Goal: Task Accomplishment & Management: Use online tool/utility

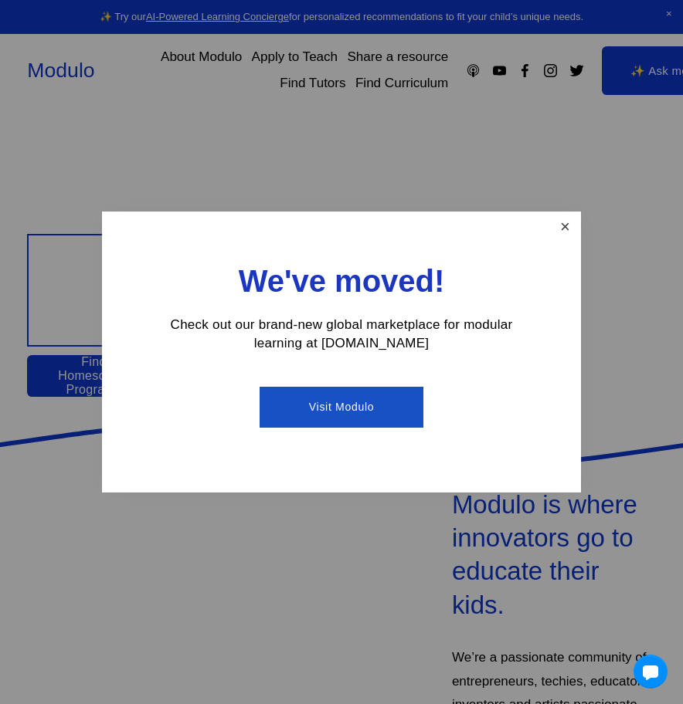
click at [560, 232] on link "Close" at bounding box center [564, 227] width 27 height 27
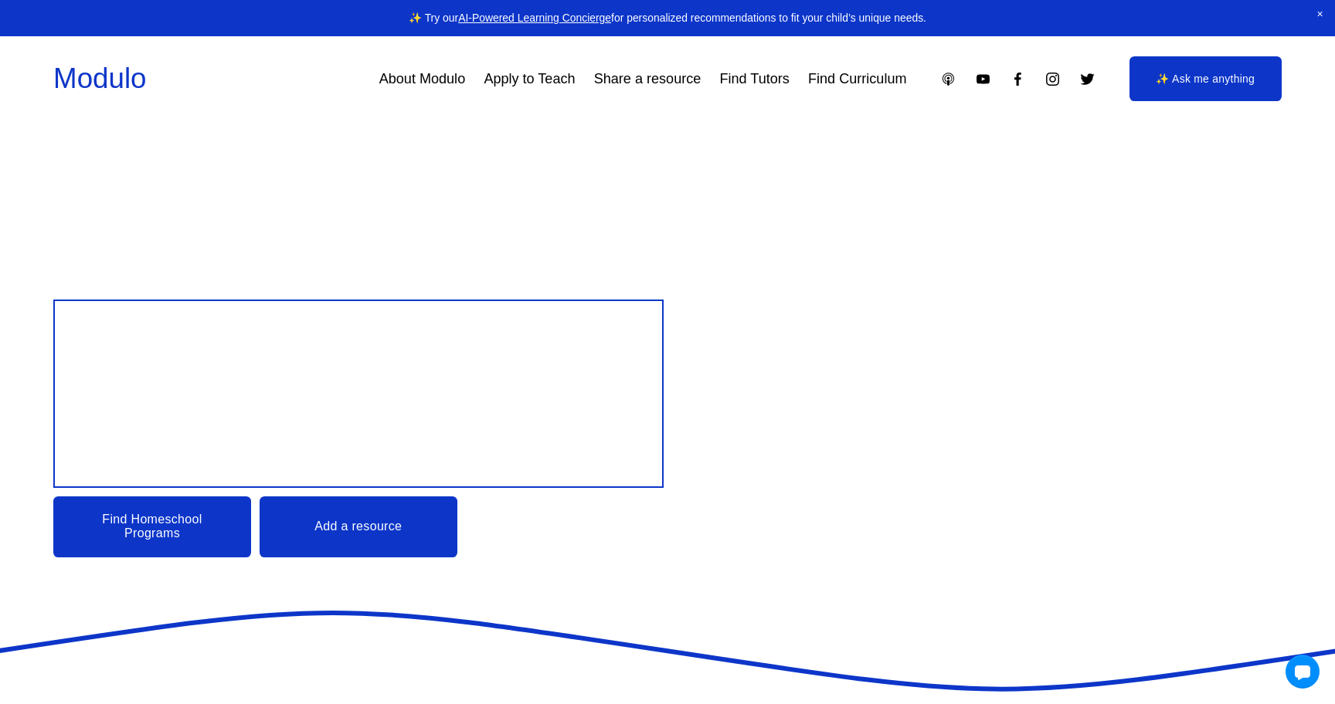
click at [405, 392] on h1 "Design your child’s Education" at bounding box center [358, 393] width 570 height 149
click at [155, 518] on link "Find Homeschool Programs" at bounding box center [152, 527] width 198 height 61
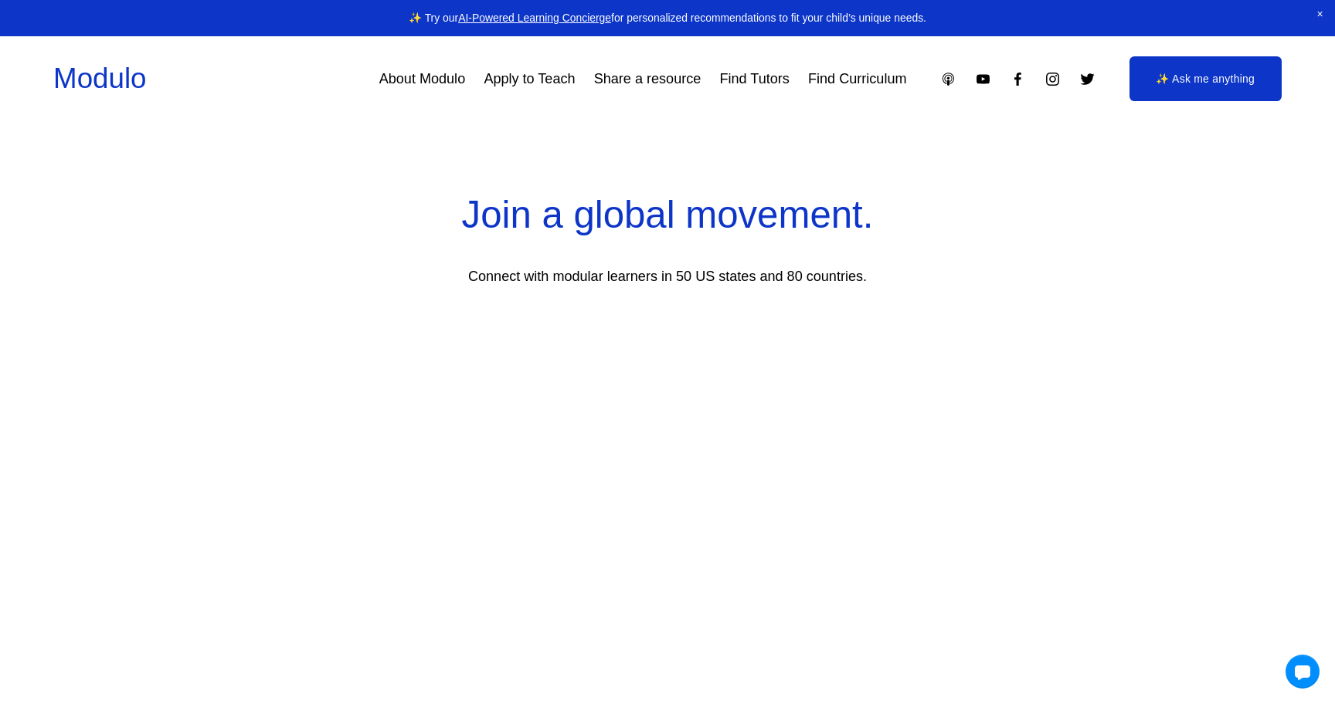
scroll to position [3295, 0]
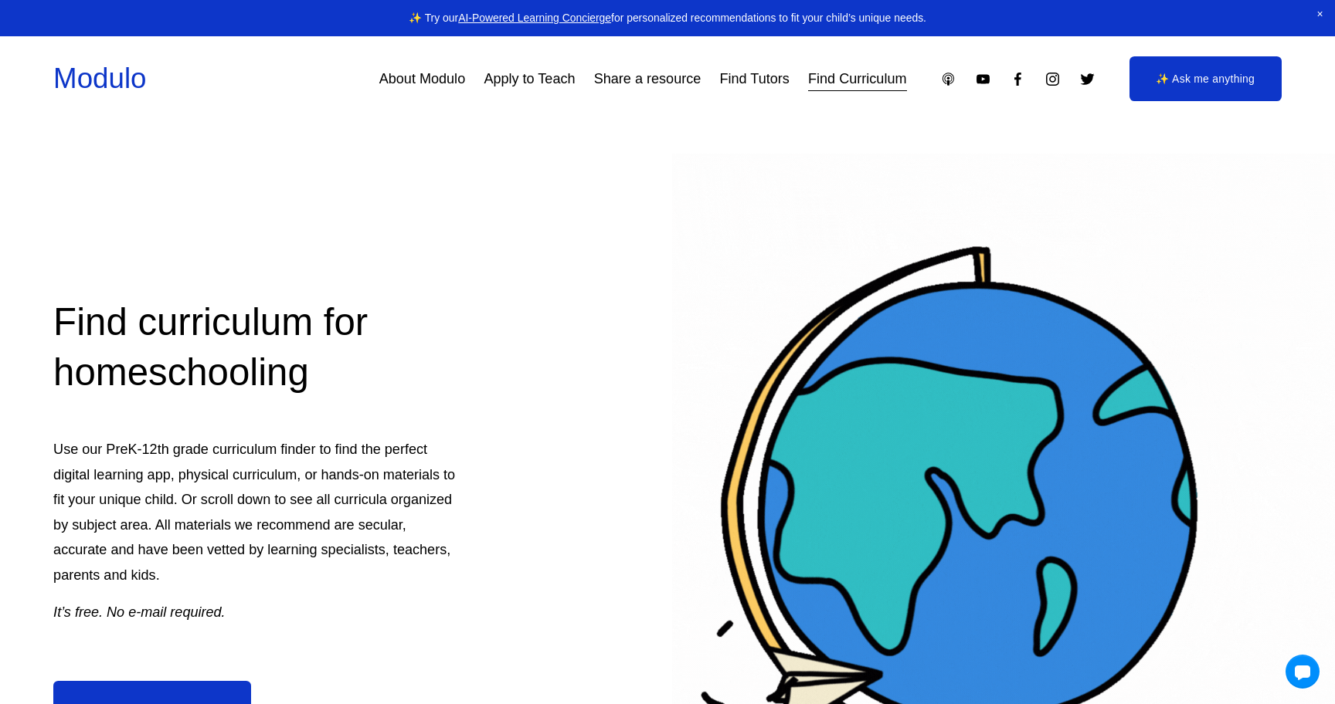
click at [758, 84] on link "Find Tutors" at bounding box center [754, 79] width 70 height 28
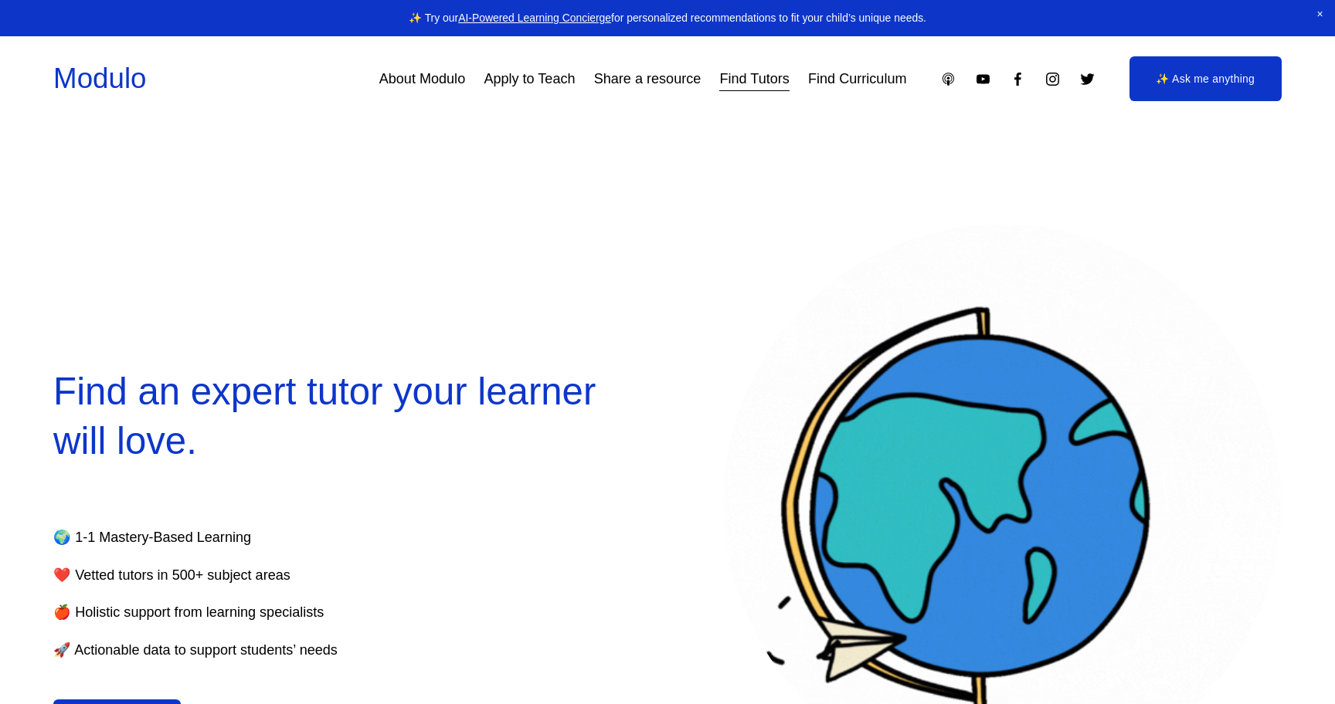
select select "**"
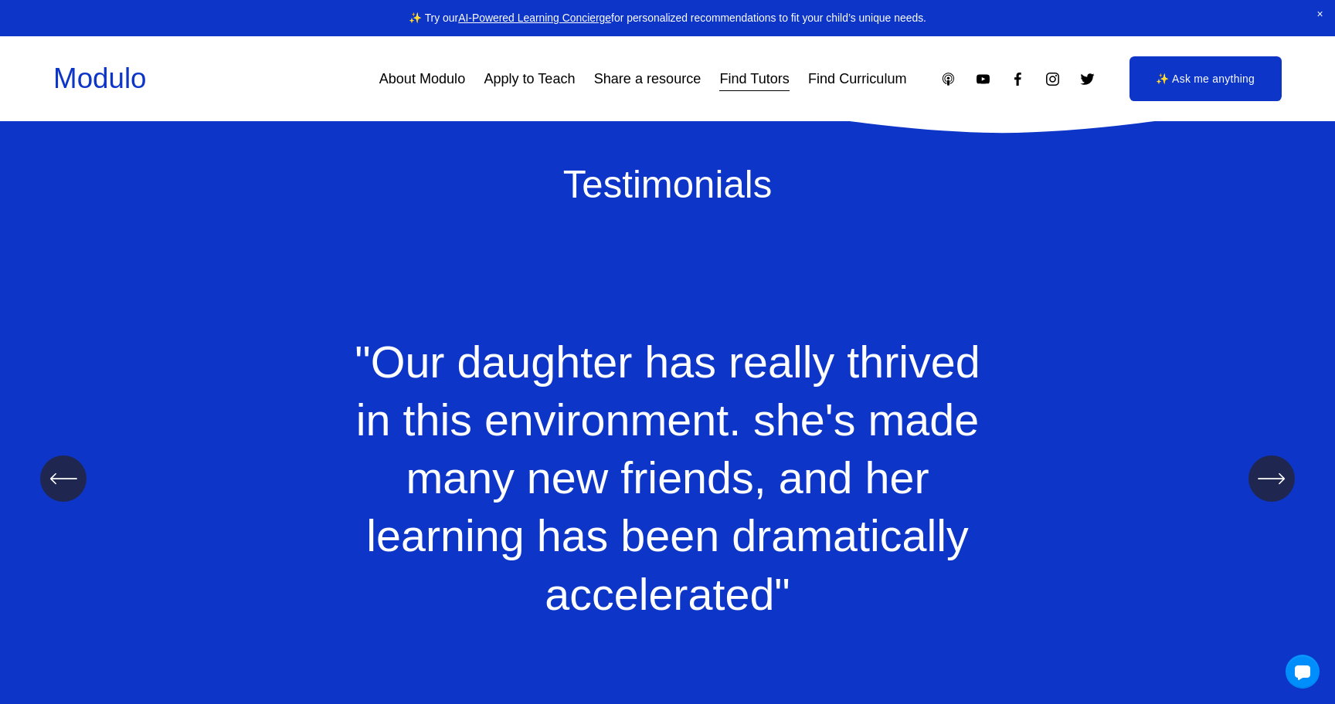
scroll to position [1865, 0]
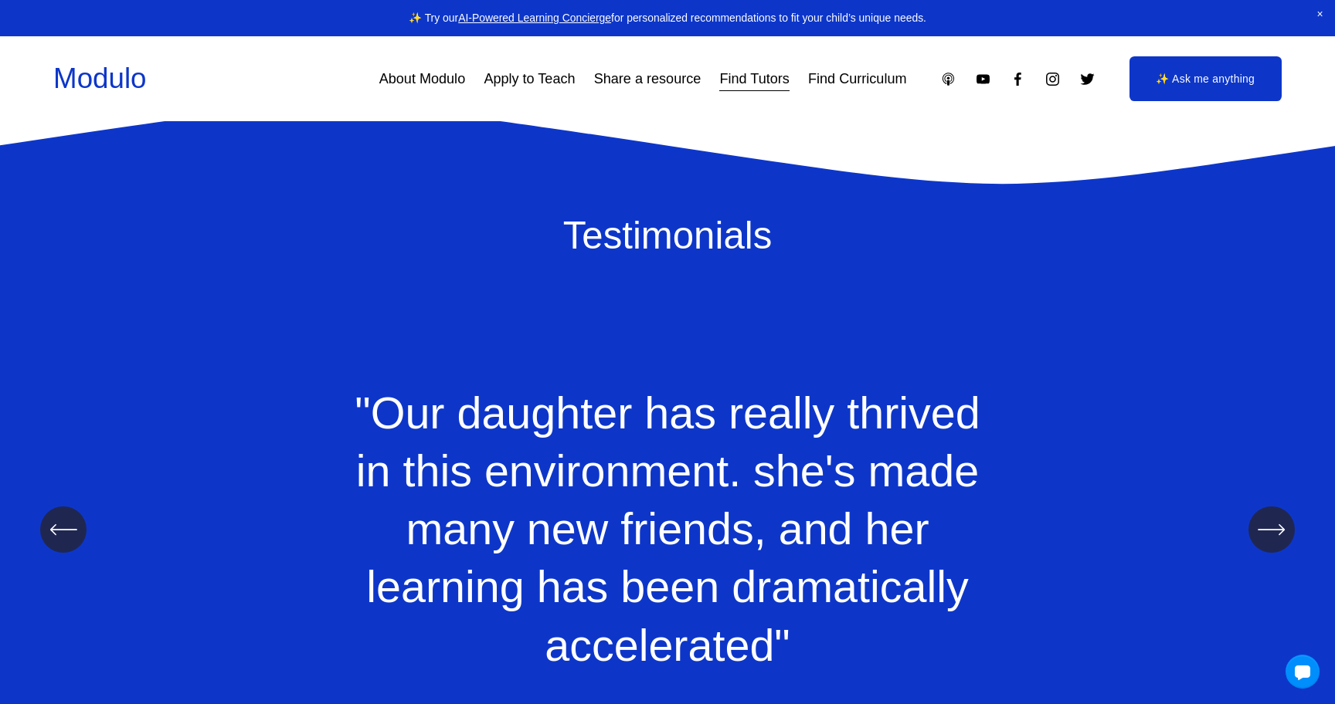
click at [1283, 526] on icon "\a \a \a Next\a \a" at bounding box center [1271, 530] width 28 height 28
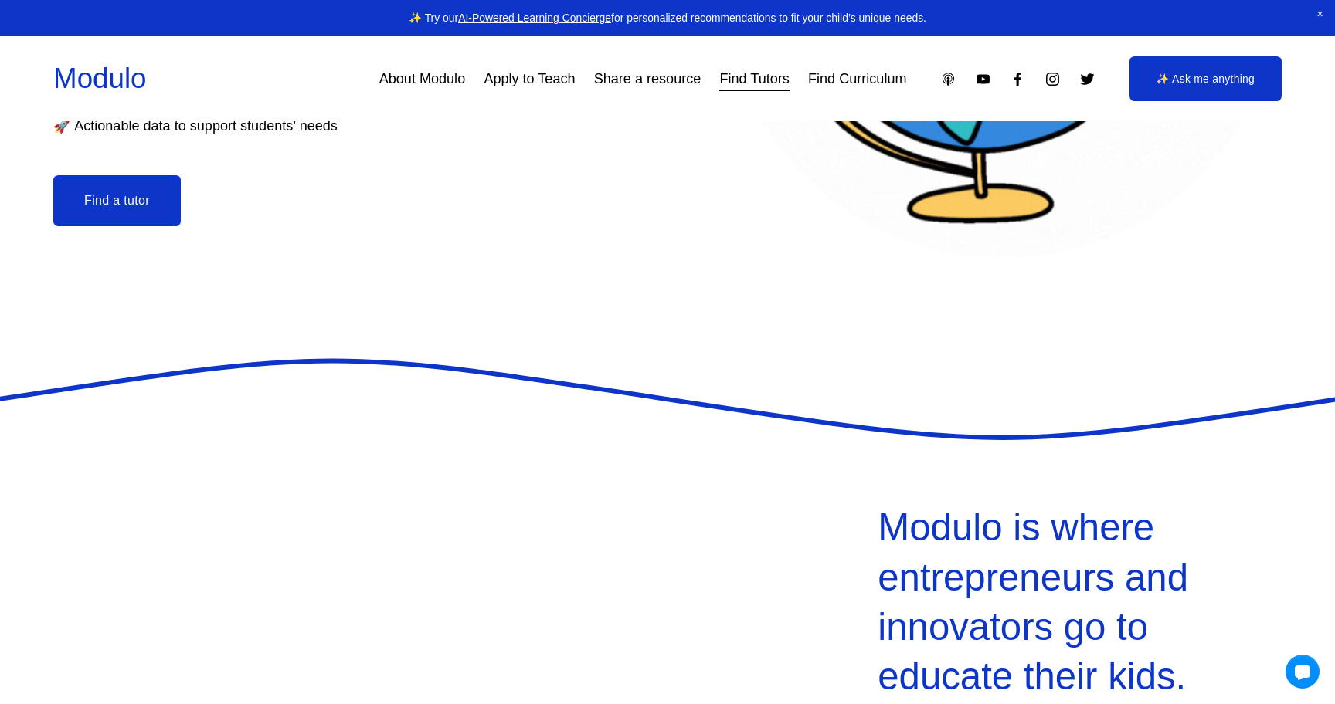
scroll to position [127, 0]
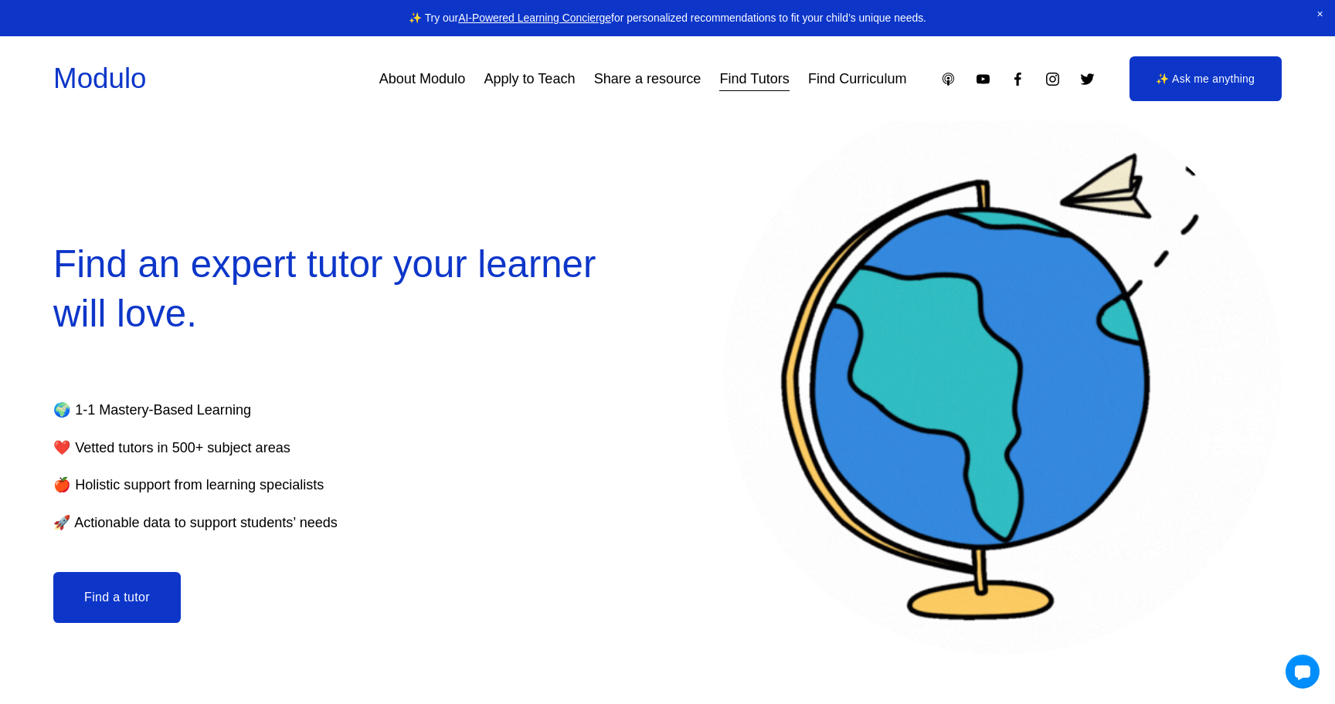
click at [850, 83] on link "Find Curriculum" at bounding box center [857, 79] width 98 height 28
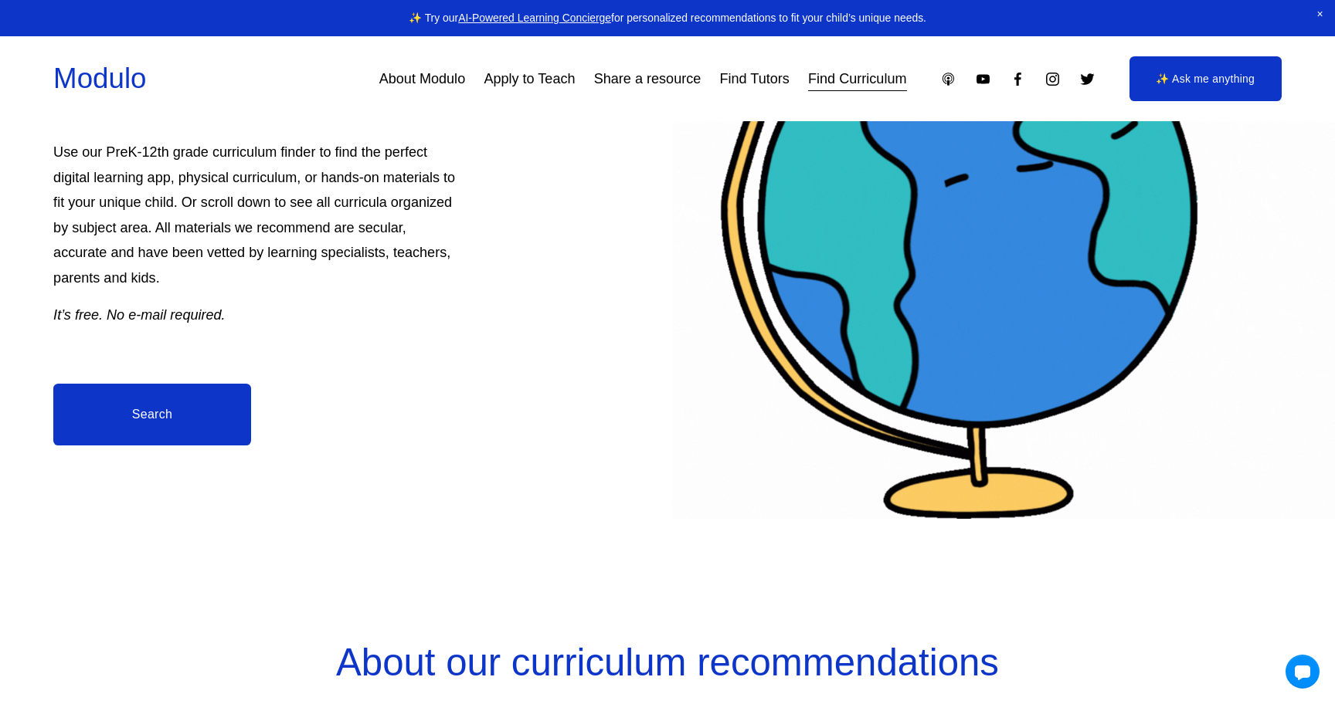
scroll to position [289, 0]
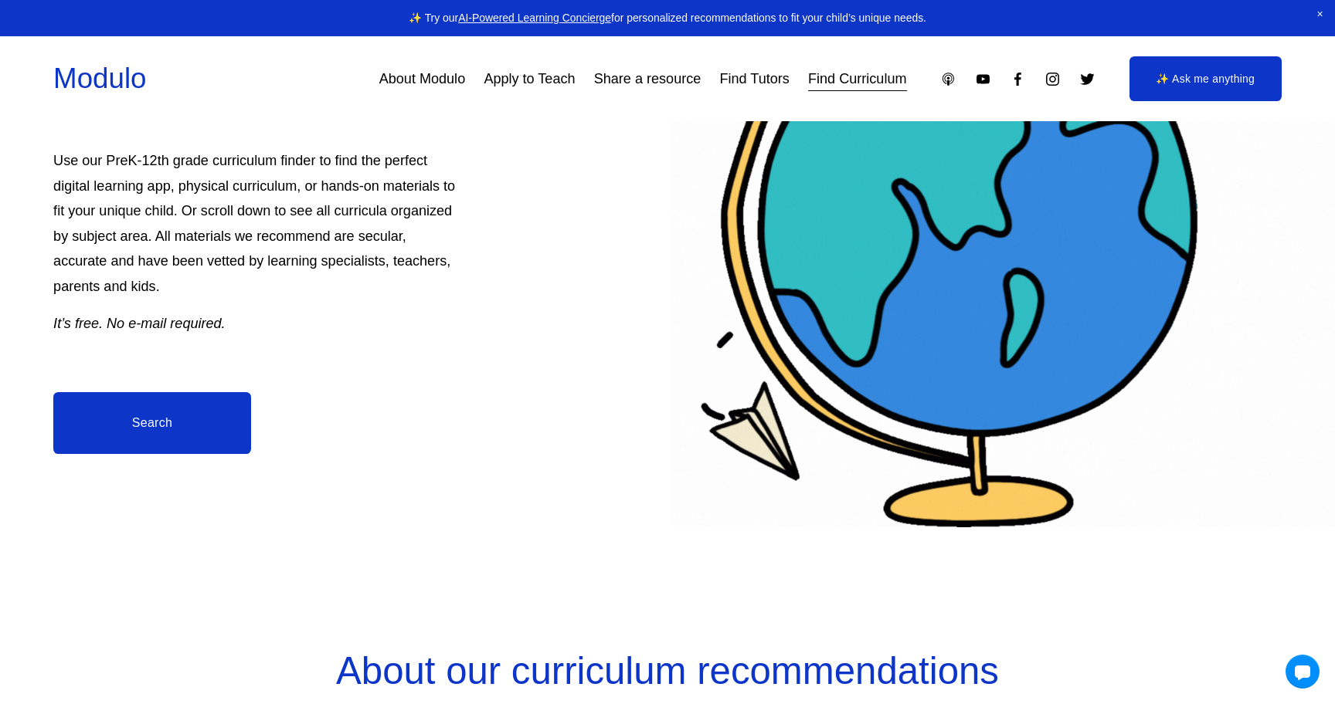
click at [173, 429] on link "Search" at bounding box center [152, 422] width 198 height 61
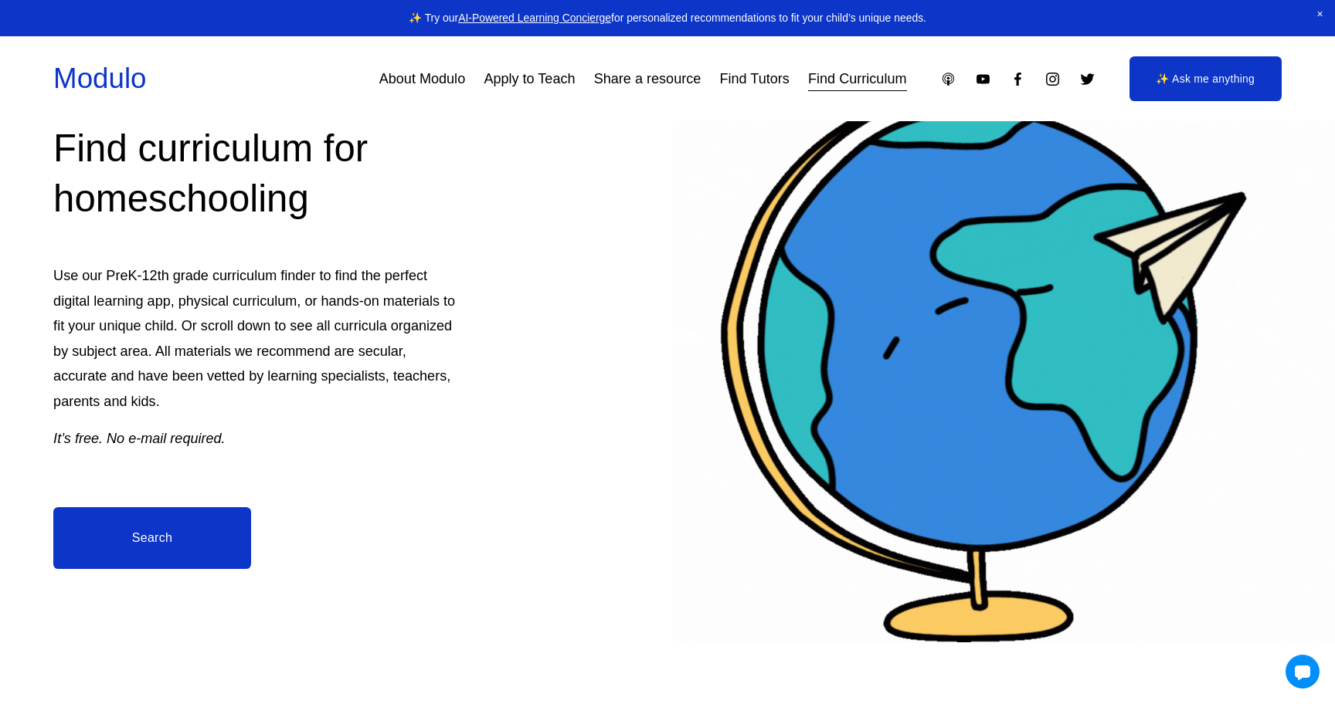
scroll to position [0, 0]
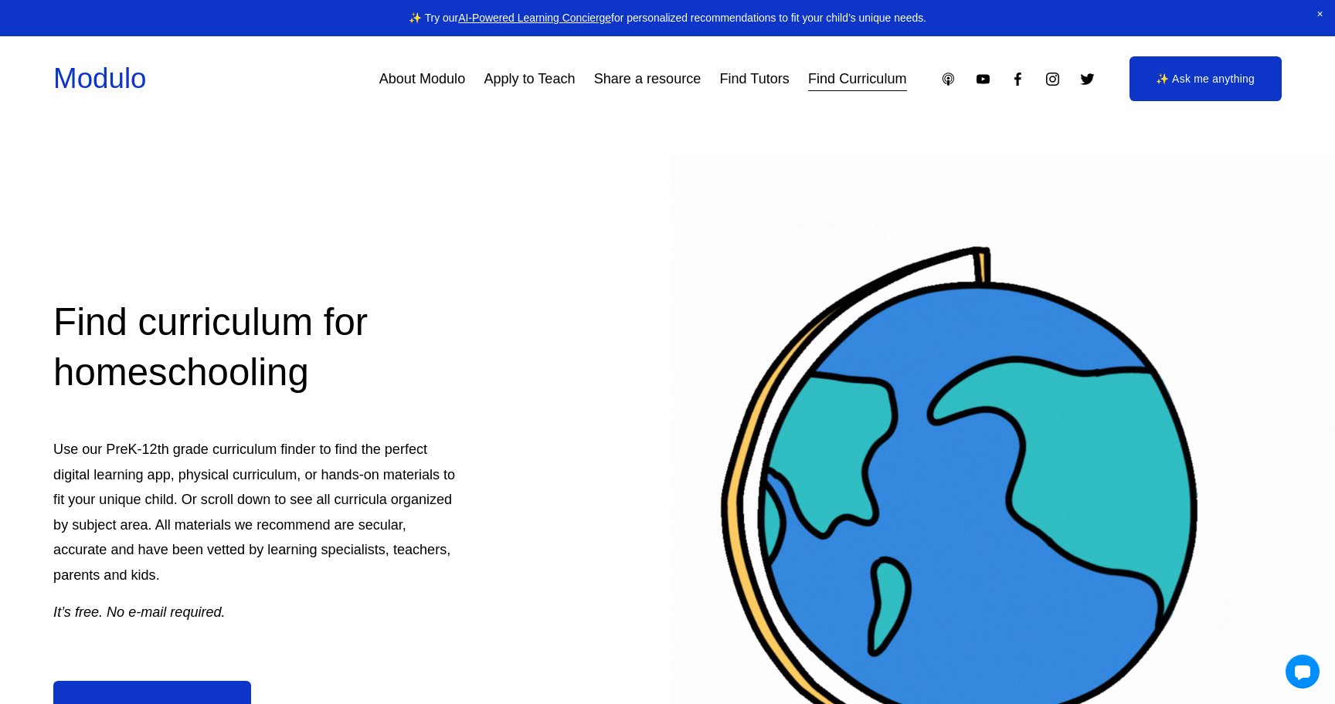
click at [745, 80] on link "Find Tutors" at bounding box center [754, 79] width 70 height 28
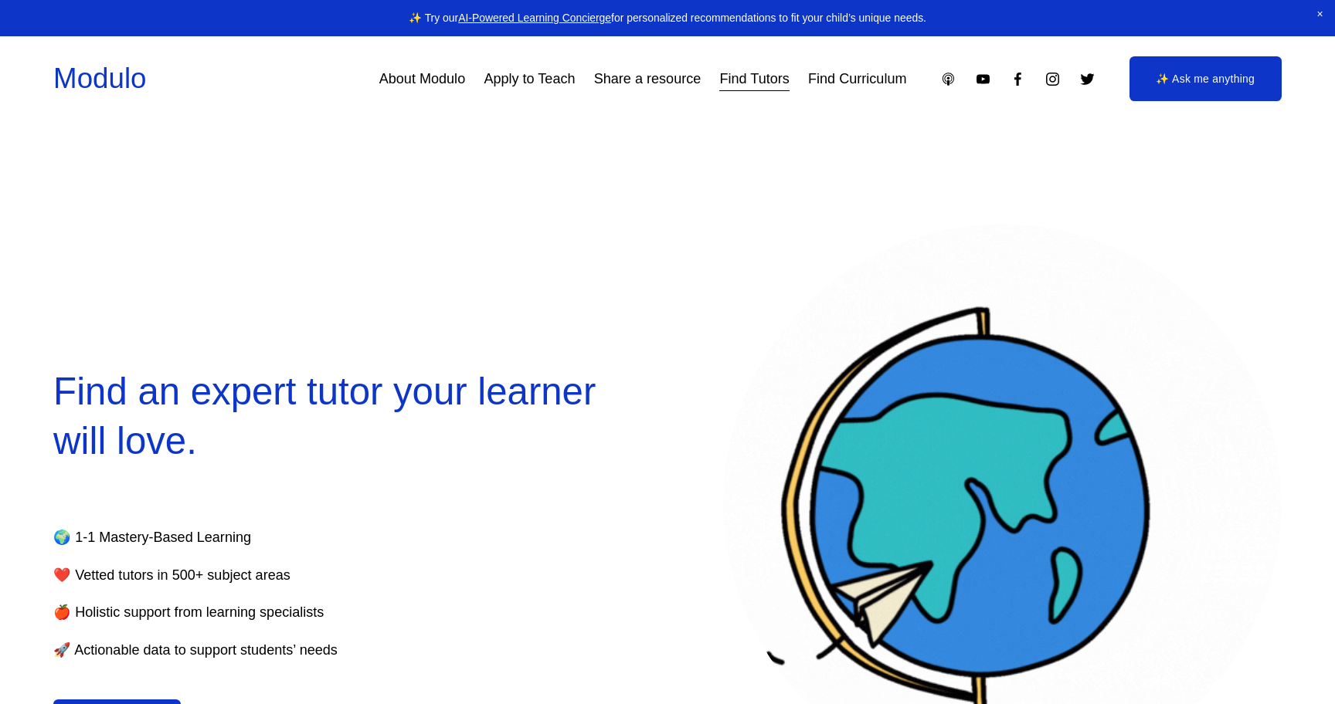
select select "**"
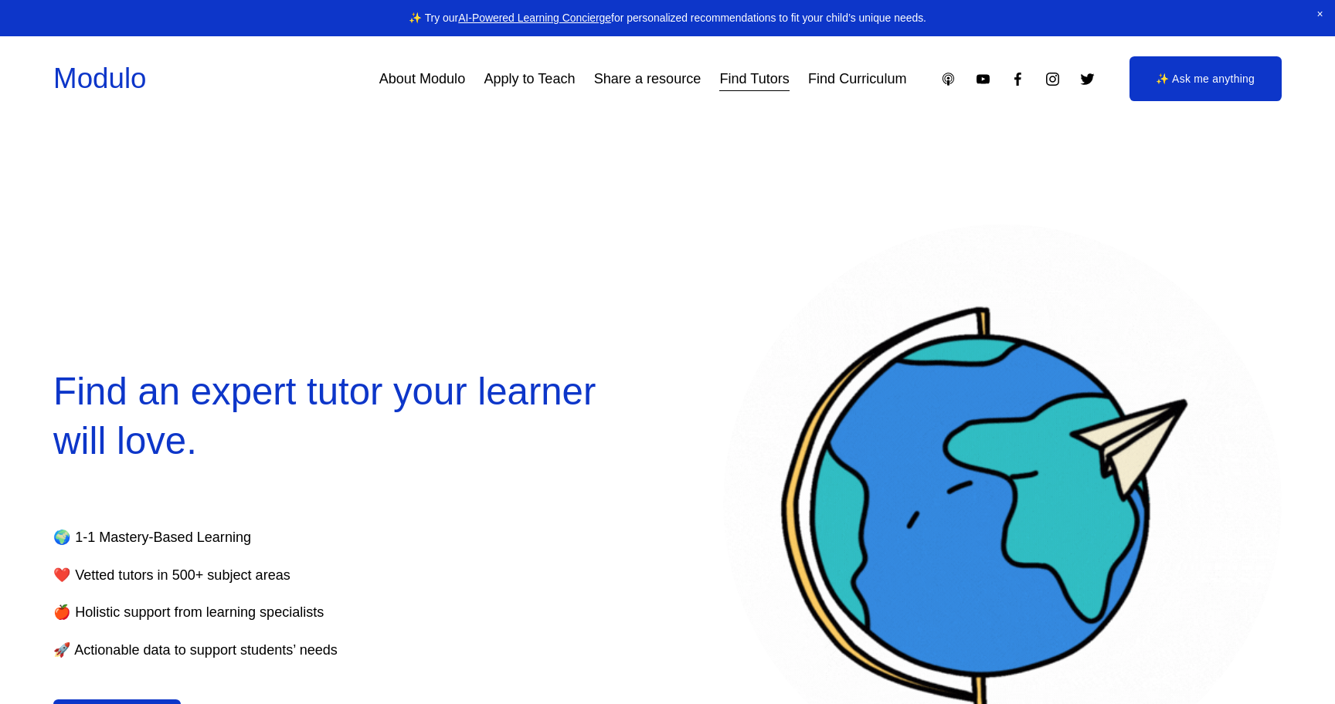
select select "**"
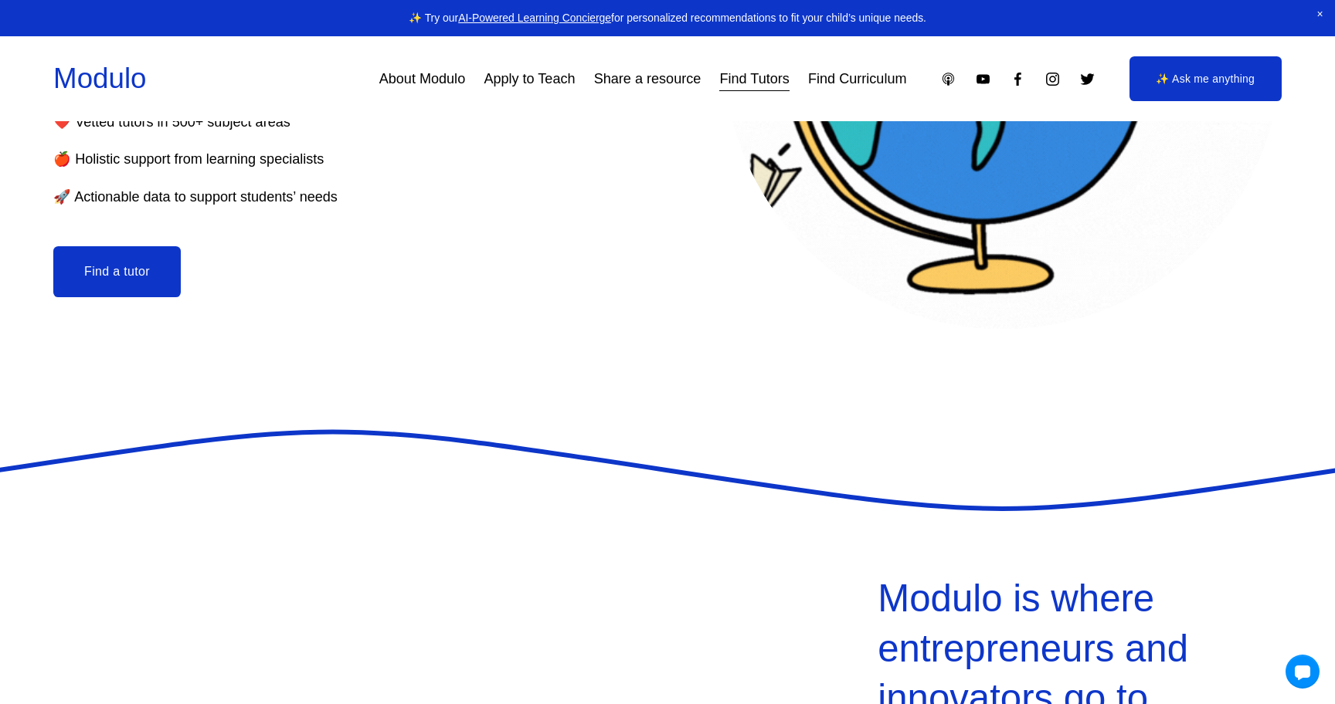
click at [132, 263] on button "Find a tutor" at bounding box center [116, 271] width 127 height 51
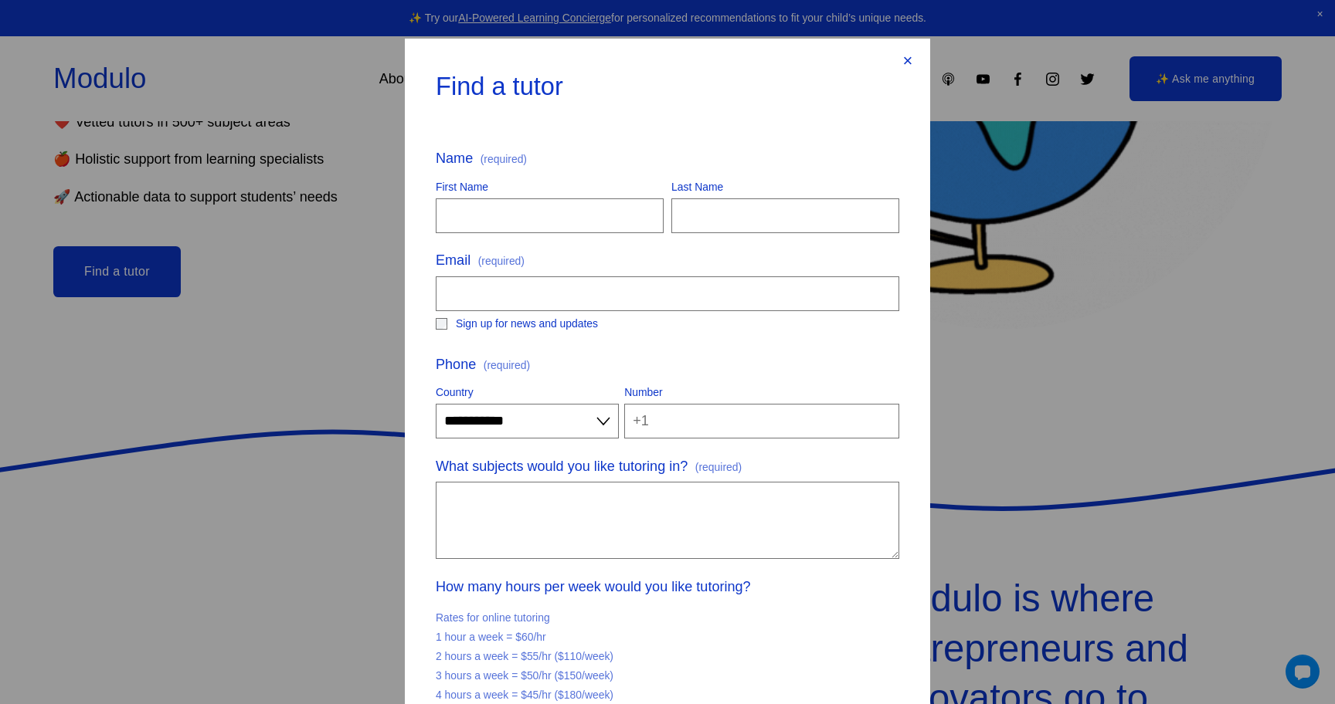
click at [907, 59] on div "×" at bounding box center [907, 61] width 17 height 17
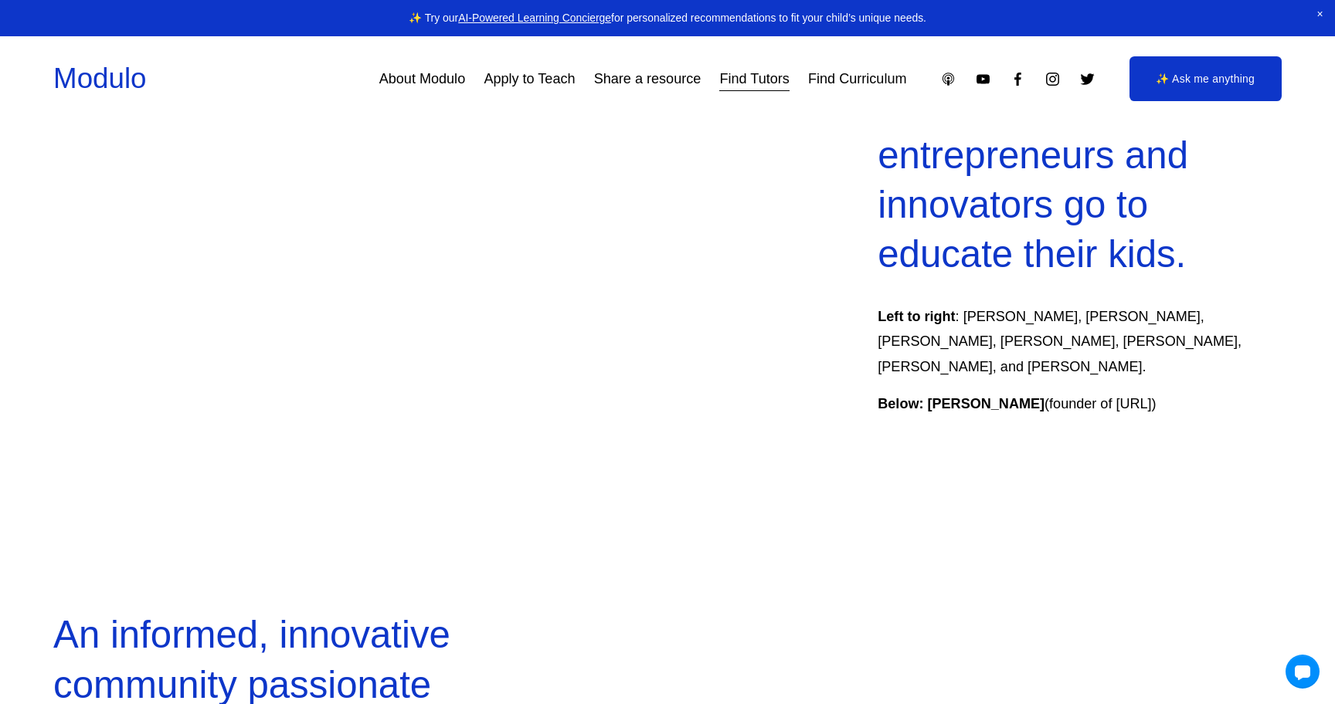
scroll to position [944, 0]
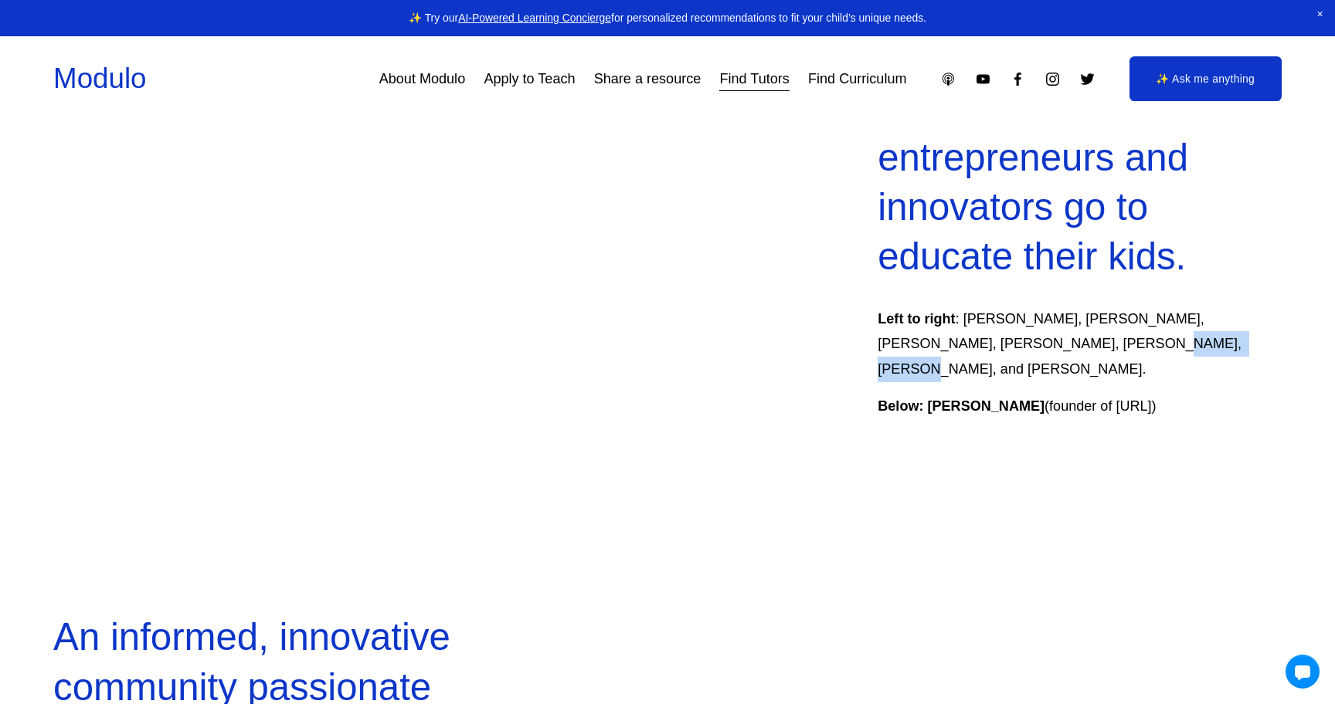
drag, startPoint x: 1035, startPoint y: 341, endPoint x: 1128, endPoint y: 341, distance: 92.7
click at [1129, 343] on p "Left to right : Rachel Thomas, Shiren Rattigan, Lisa-Betts Lacroix, Naval Ravik…" at bounding box center [1079, 345] width 404 height 76
drag, startPoint x: 1132, startPoint y: 344, endPoint x: 1033, endPoint y: 348, distance: 98.9
click at [1033, 348] on p "Left to right : Rachel Thomas, Shiren Rattigan, Lisa-Betts Lacroix, Naval Ravik…" at bounding box center [1079, 345] width 404 height 76
copy p "Manisha Snoyer"
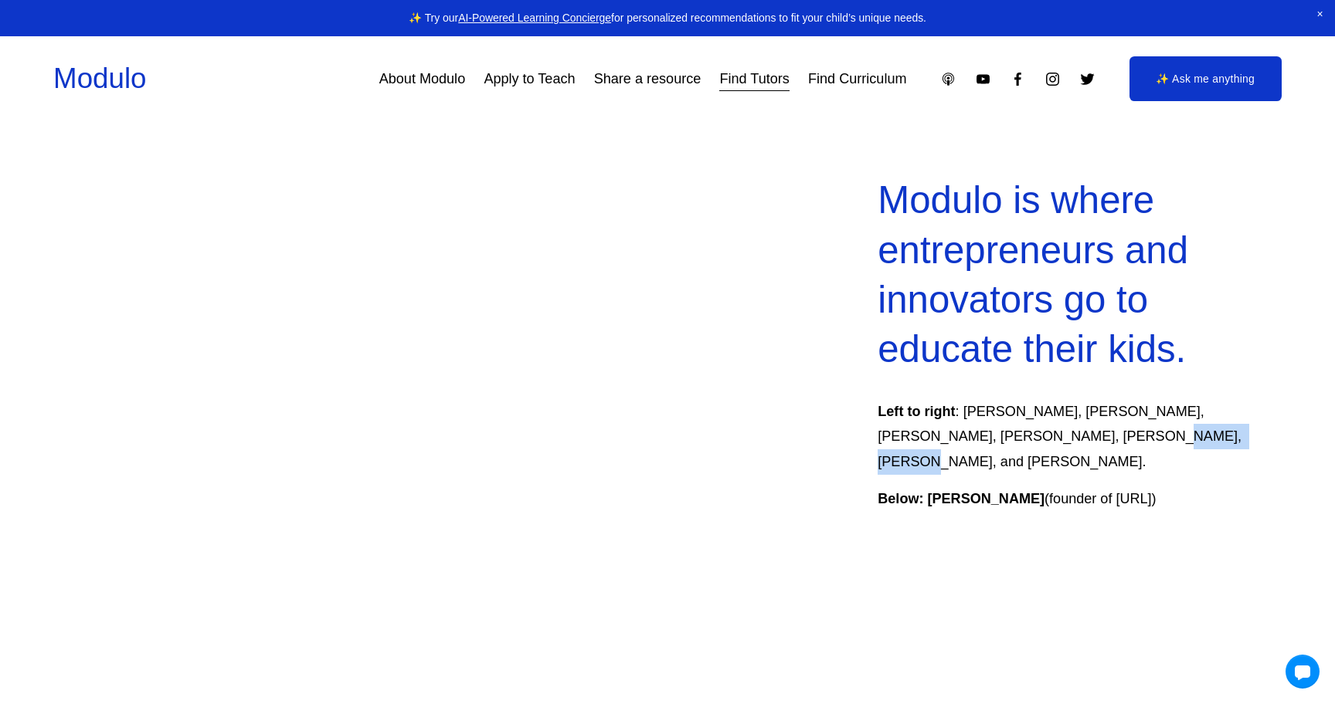
scroll to position [847, 0]
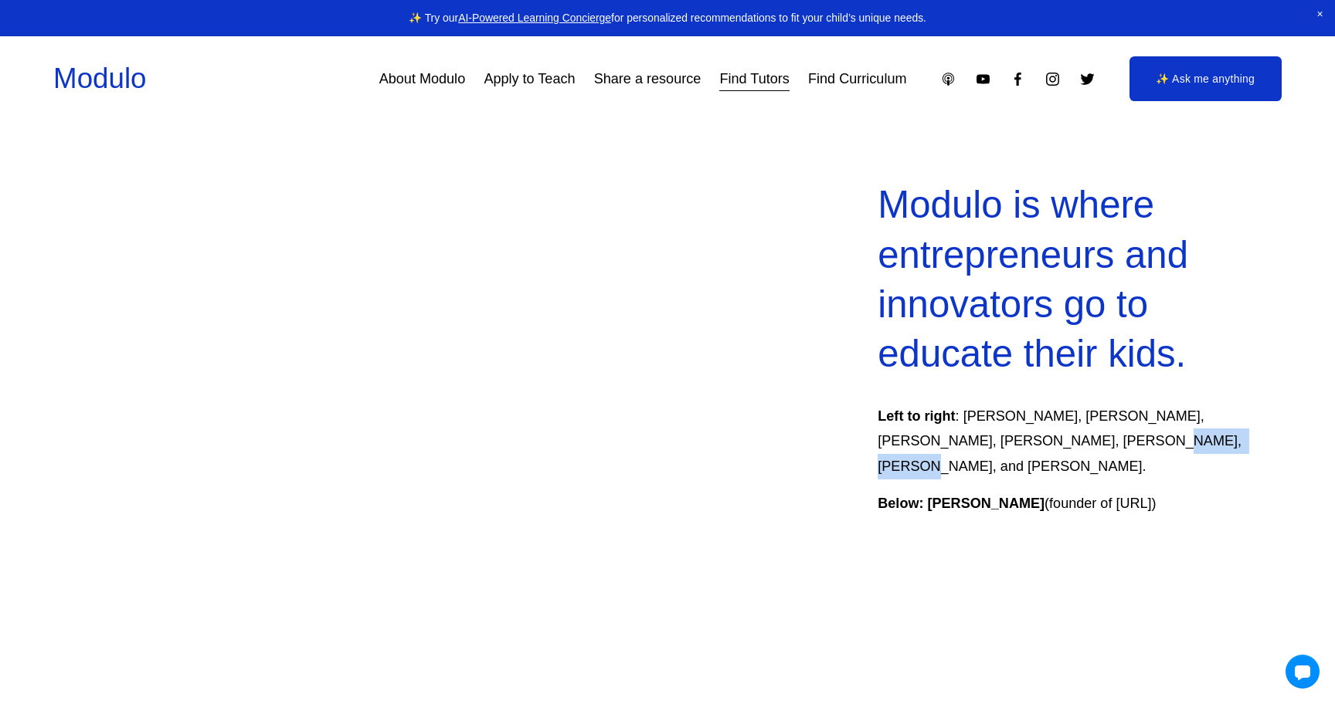
click at [1022, 438] on p "Left to right : Rachel Thomas, Shiren Rattigan, Lisa-Betts Lacroix, Naval Ravik…" at bounding box center [1079, 442] width 404 height 76
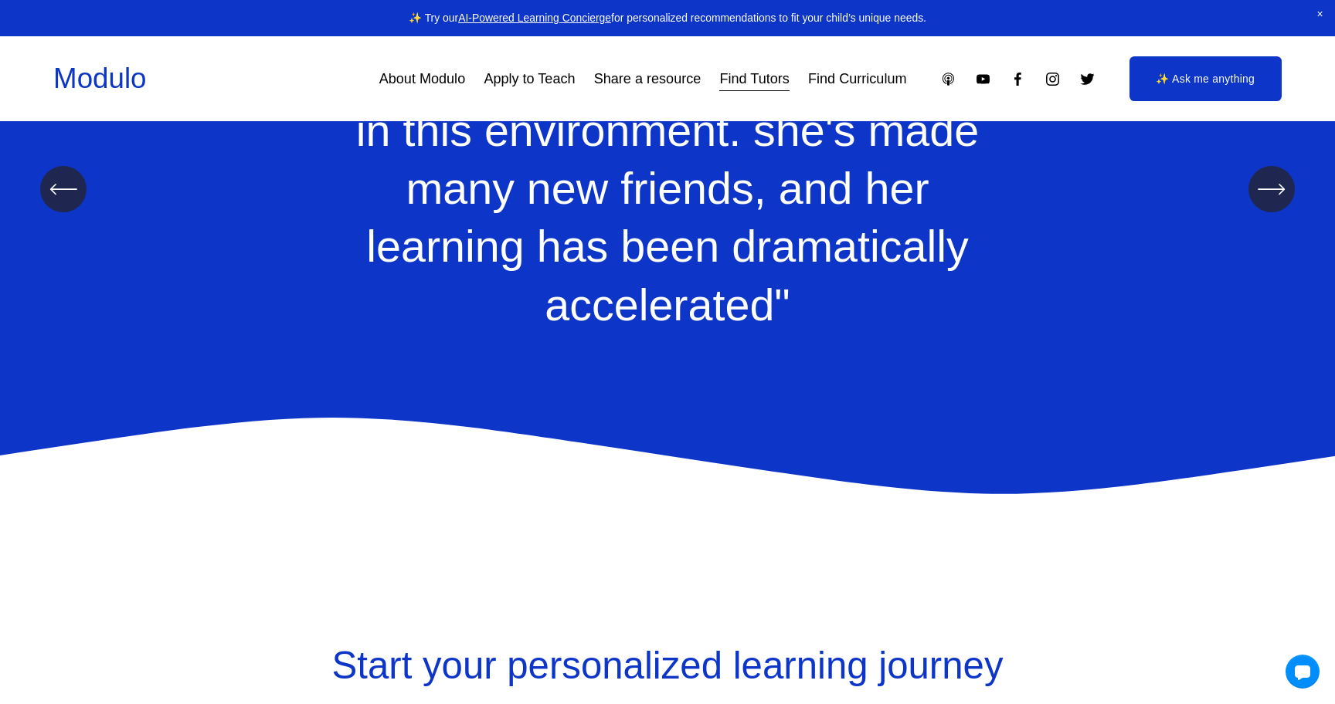
scroll to position [1987, 0]
